Goal: Task Accomplishment & Management: Use online tool/utility

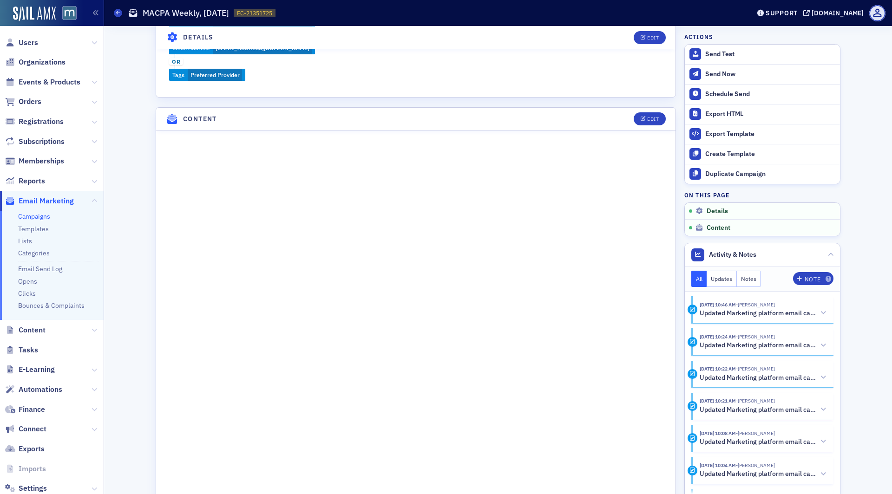
scroll to position [411, 0]
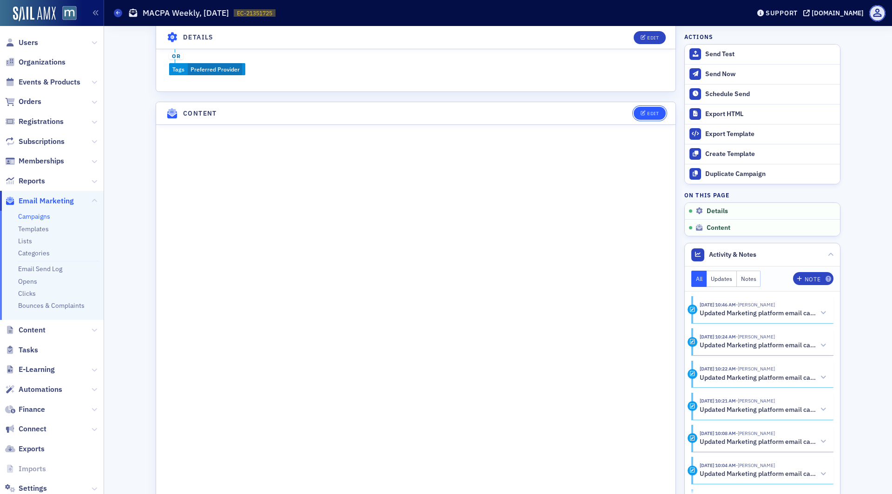
click at [655, 113] on button "Edit" at bounding box center [650, 113] width 32 height 13
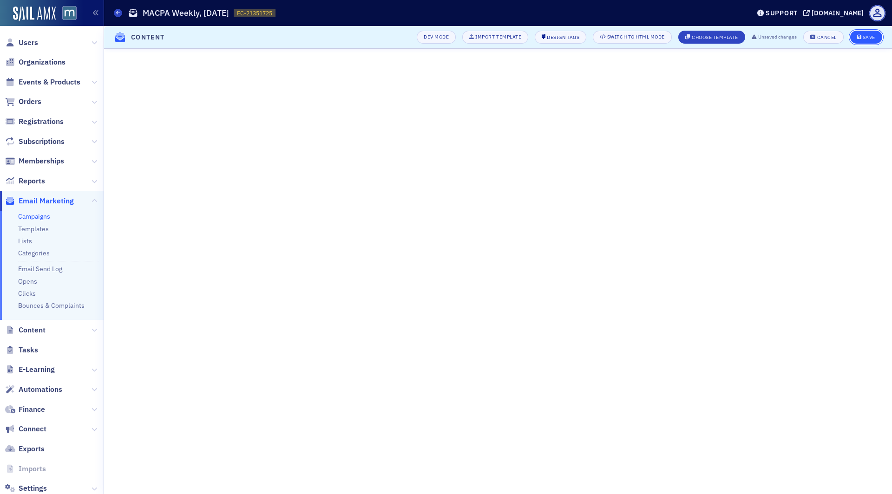
click at [866, 36] on div "Save" at bounding box center [869, 37] width 13 height 5
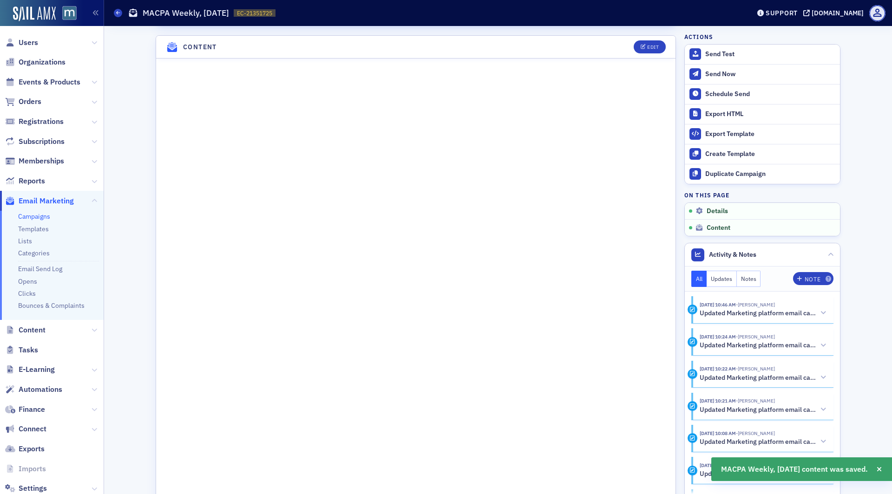
scroll to position [478, 0]
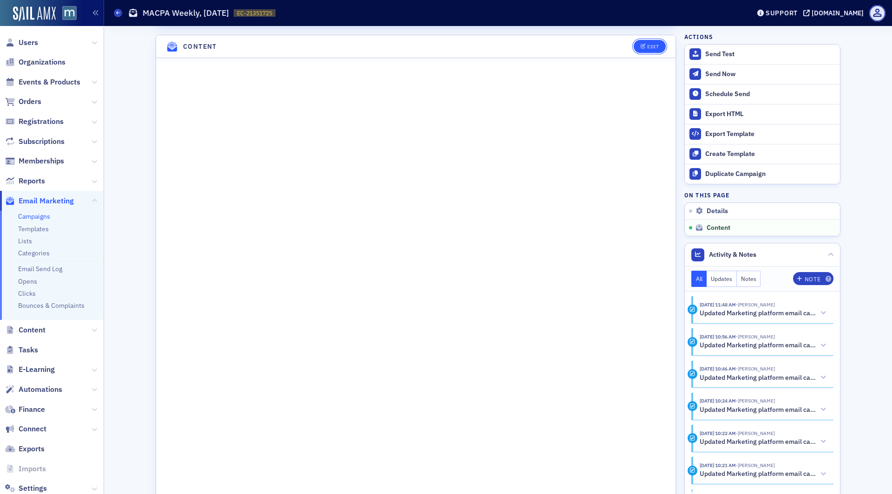
click at [648, 47] on button "Edit" at bounding box center [650, 46] width 32 height 13
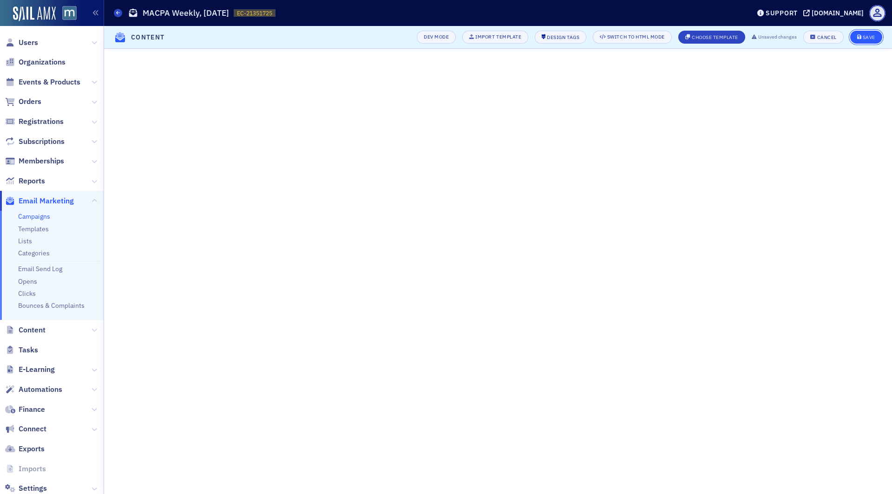
click at [856, 37] on button "Save" at bounding box center [866, 37] width 32 height 13
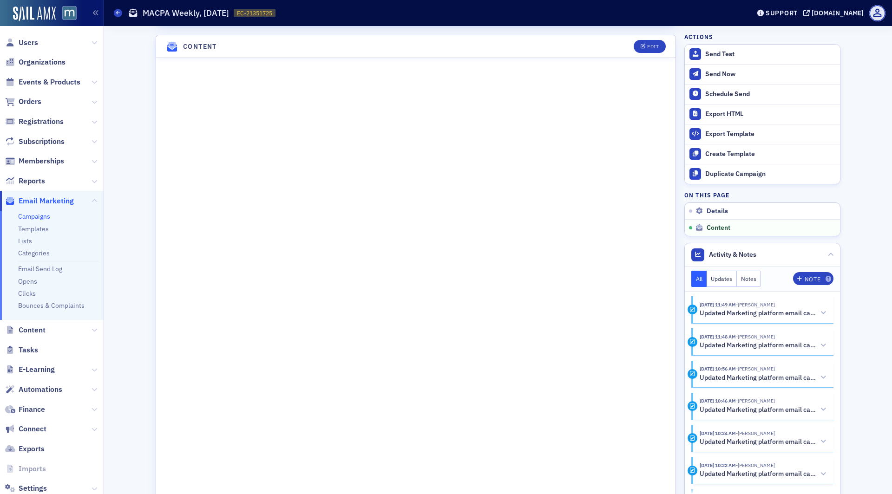
scroll to position [0, 0]
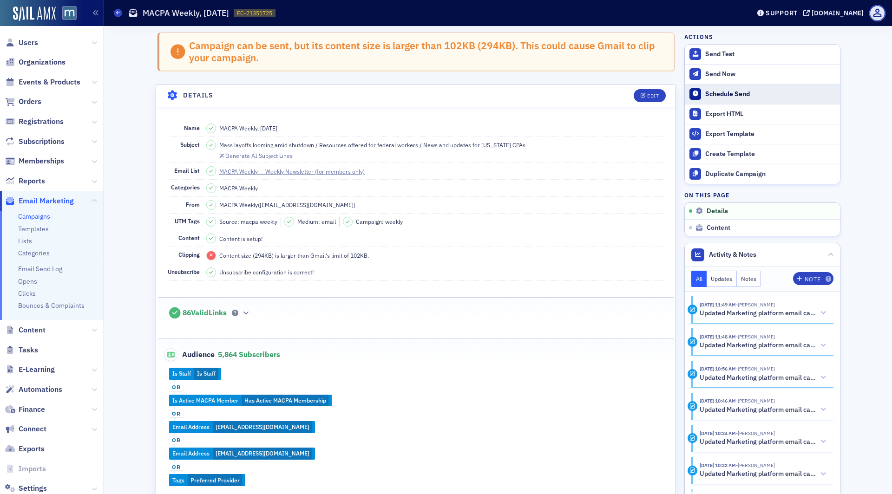
click at [737, 92] on div "Schedule Send" at bounding box center [770, 94] width 130 height 8
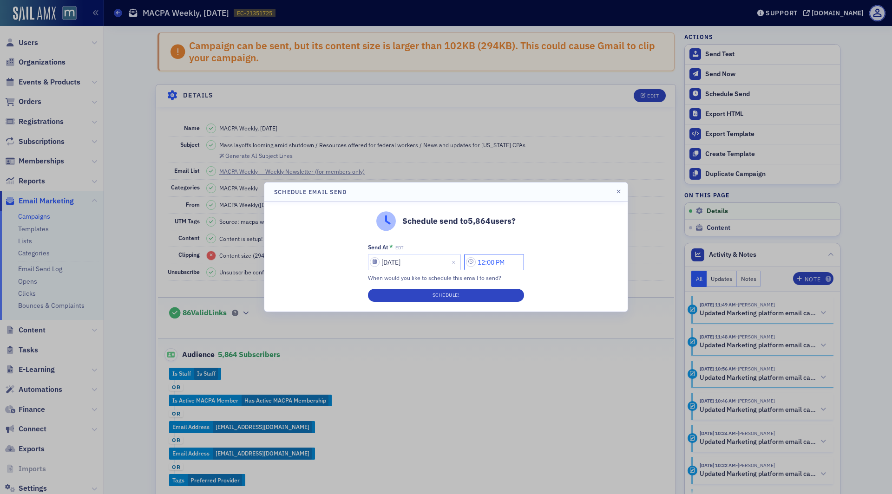
drag, startPoint x: 489, startPoint y: 263, endPoint x: 471, endPoint y: 263, distance: 18.1
click at [471, 263] on input "12:00 PM" at bounding box center [494, 262] width 60 height 16
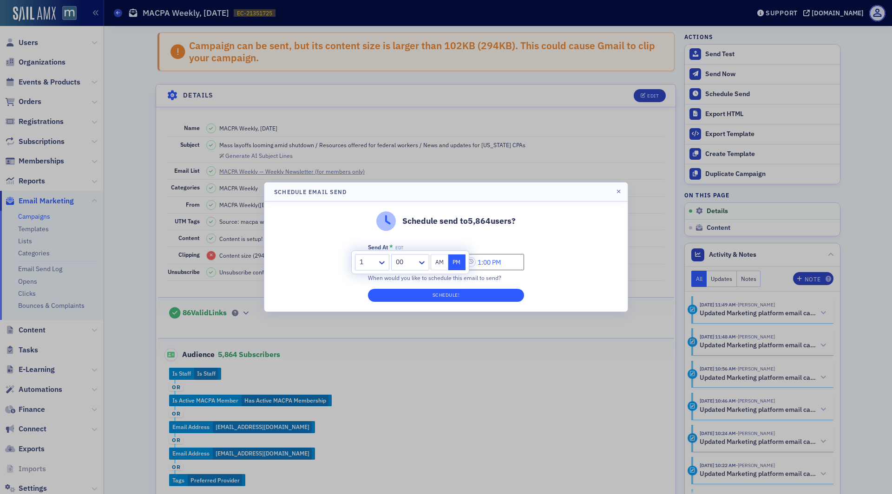
type input "1:00 PM"
click at [471, 298] on button "Schedule!" at bounding box center [446, 295] width 156 height 13
